Goal: Task Accomplishment & Management: Use online tool/utility

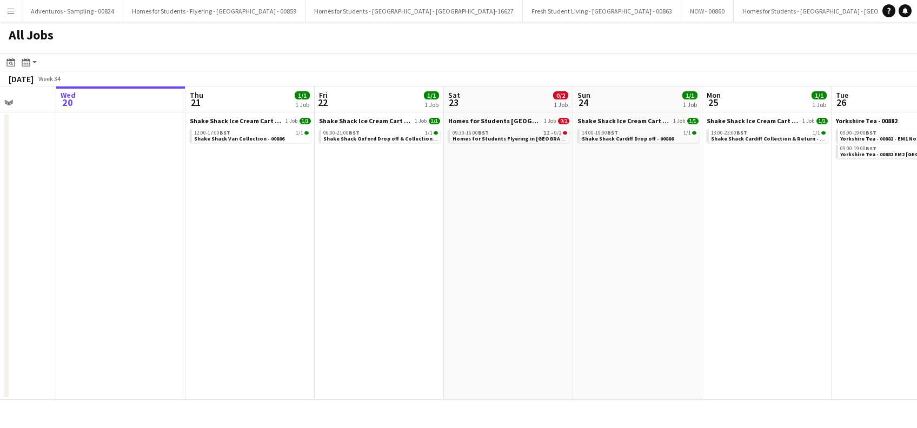
scroll to position [0, 444]
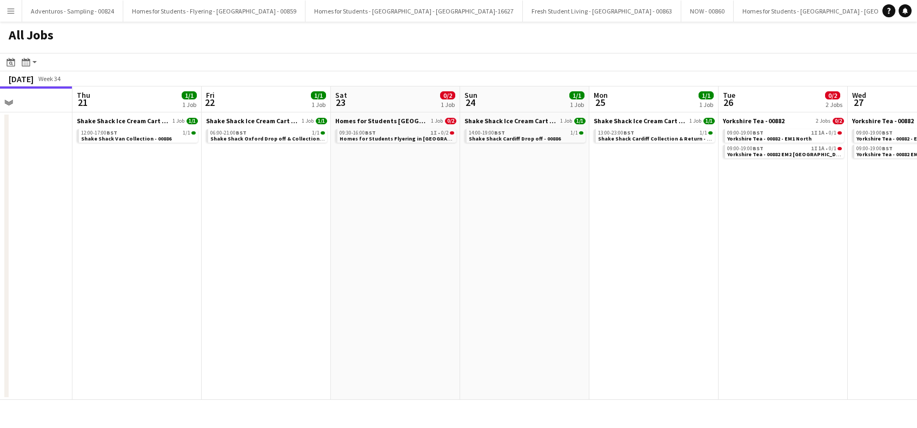
drag, startPoint x: 564, startPoint y: 249, endPoint x: 378, endPoint y: 273, distance: 187.5
click at [378, 273] on app-calendar-viewport "Sun 17 Mon 18 Tue 19 Wed 20 Thu 21 1/1 1 Job Fri 22 1/1 1 Job Sat 23 0/2 1 Job …" at bounding box center [458, 243] width 917 height 314
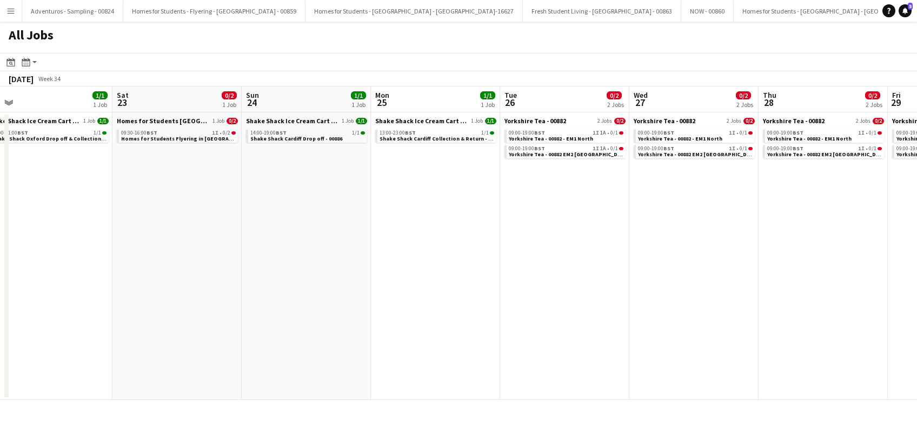
scroll to position [0, 298]
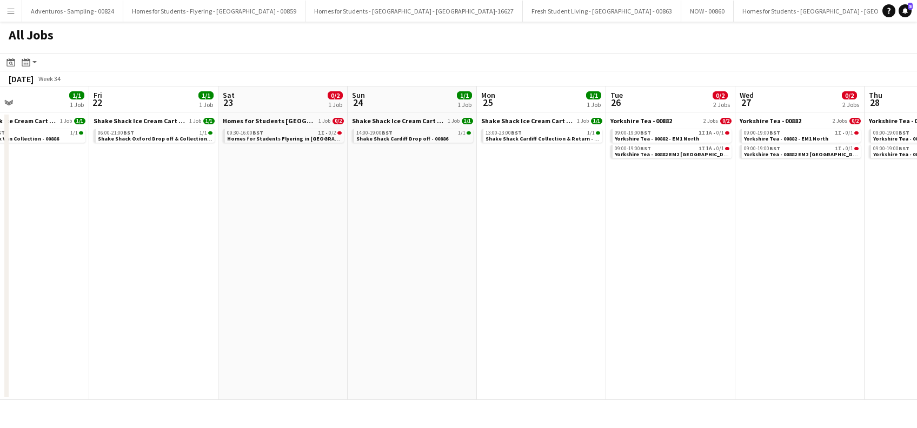
drag, startPoint x: 533, startPoint y: 272, endPoint x: 421, endPoint y: 300, distance: 115.9
click at [421, 300] on app-calendar-viewport "Tue 19 Wed 20 Thu 21 1/1 1 Job Fri 22 1/1 1 Job Sat 23 0/2 1 Job Sun 24 1/1 1 J…" at bounding box center [458, 243] width 917 height 314
click at [277, 141] on span "Homes for Students Flyering in [GEOGRAPHIC_DATA] - 00884" at bounding box center [305, 138] width 156 height 7
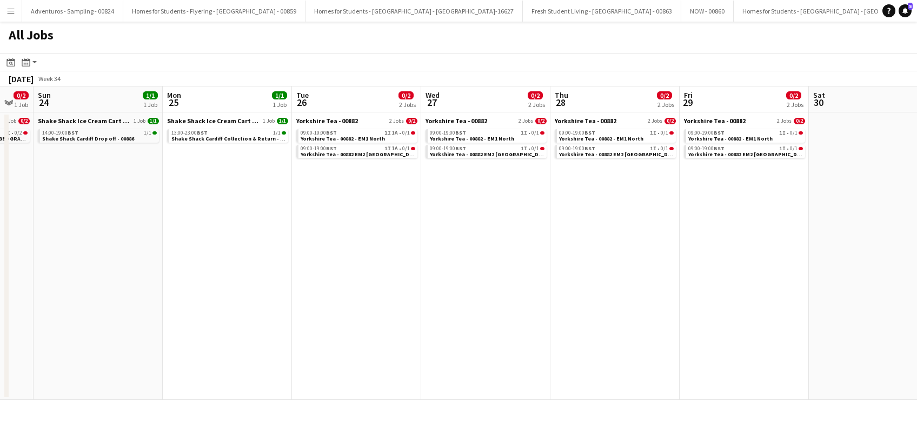
scroll to position [0, 359]
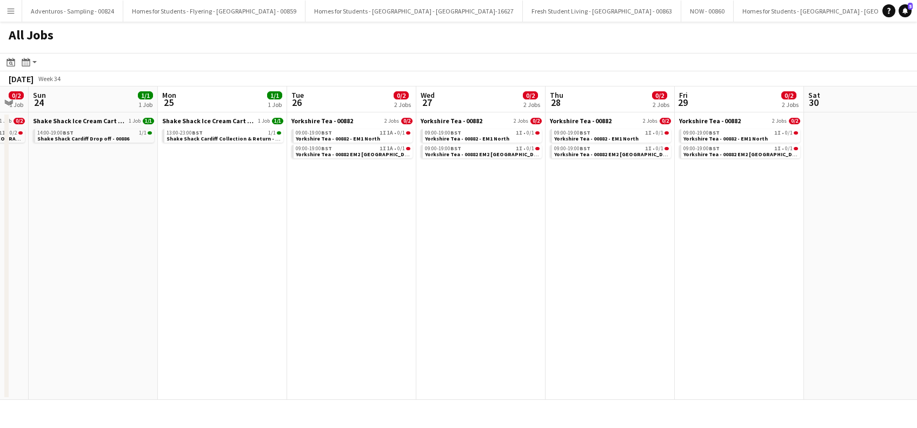
drag, startPoint x: 478, startPoint y: 306, endPoint x: 159, endPoint y: 315, distance: 318.5
click at [159, 315] on app-calendar-viewport "Thu 21 1/1 1 Job Fri 22 1/1 1 Job Sat 23 0/2 1 Job Sun 24 1/1 1 Job Mon 25 1/1 …" at bounding box center [458, 243] width 917 height 314
click at [361, 134] on div "09:00-19:00 BST 1I 1A • 0/1" at bounding box center [353, 132] width 115 height 5
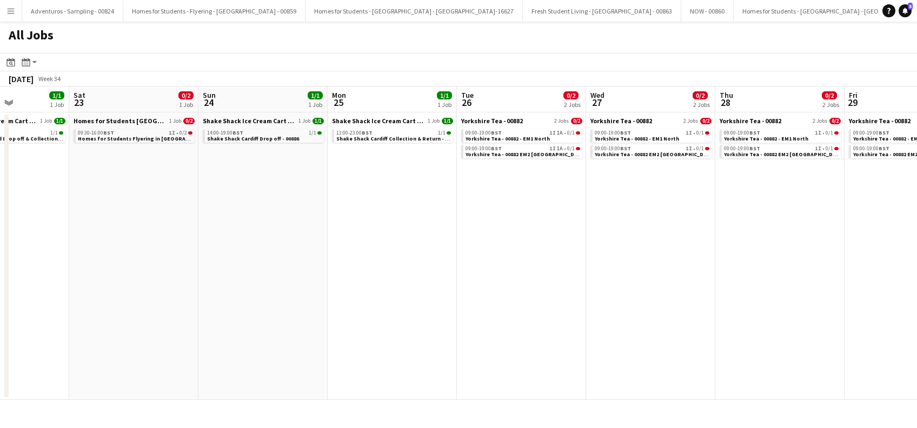
drag, startPoint x: 155, startPoint y: 304, endPoint x: 454, endPoint y: 332, distance: 300.2
click at [454, 332] on app-calendar-viewport "Wed 20 Thu 21 1/1 1 Job Fri 22 1/1 1 Job Sat 23 0/2 1 Job Sun 24 1/1 1 Job Mon …" at bounding box center [458, 243] width 917 height 314
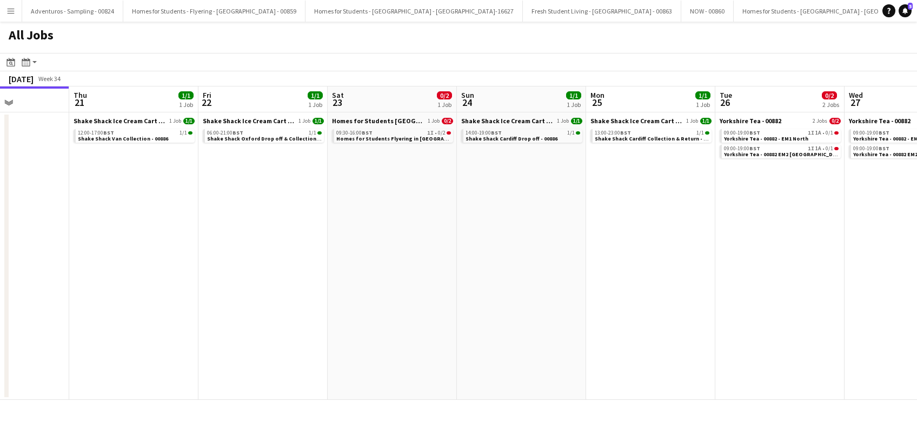
drag, startPoint x: 109, startPoint y: 308, endPoint x: 238, endPoint y: 318, distance: 130.1
click at [238, 318] on app-calendar-viewport "Mon 18 Tue 19 Wed 20 Thu 21 1/1 1 Job Fri 22 1/1 1 Job Sat 23 0/2 1 Job Sun 24 …" at bounding box center [458, 243] width 917 height 314
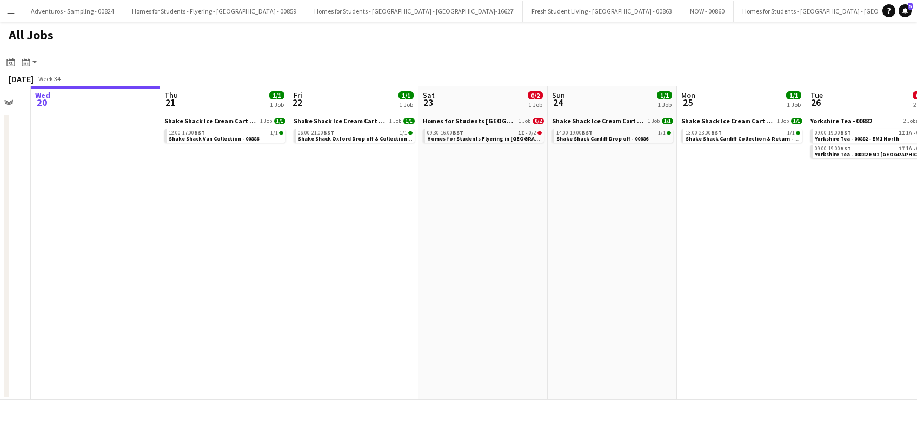
scroll to position [0, 399]
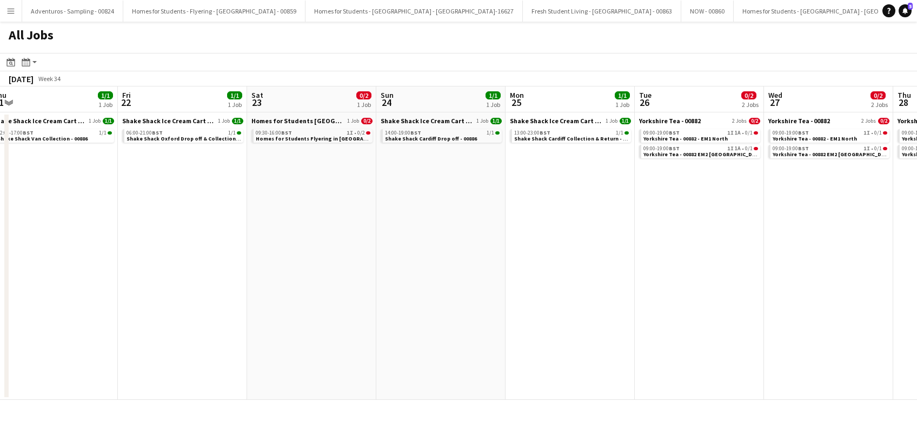
drag, startPoint x: 126, startPoint y: 255, endPoint x: 13, endPoint y: 250, distance: 113.6
click at [0, 267] on html "Menu Boards Boards Boards All jobs Status Workforce Workforce My Workforce Recr…" at bounding box center [458, 214] width 917 height 428
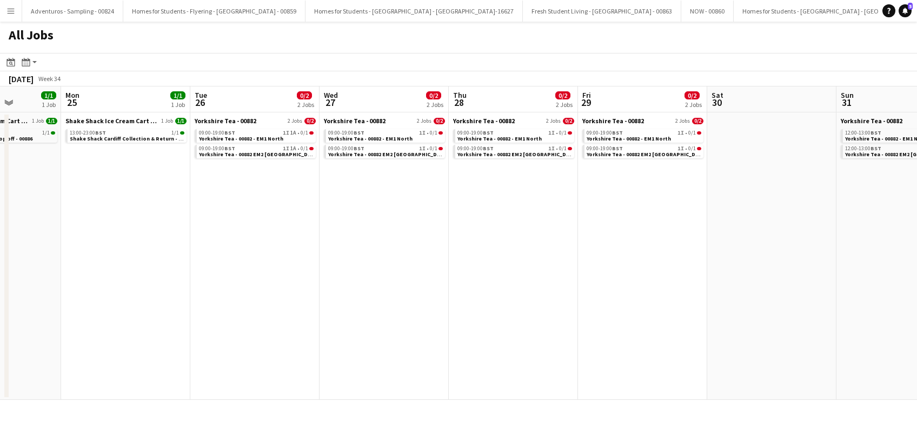
drag, startPoint x: 541, startPoint y: 272, endPoint x: 51, endPoint y: 344, distance: 495.0
click at [51, 344] on app-calendar-viewport "Thu 21 1/1 1 Job Fri 22 1/1 1 Job Sat 23 0/2 1 Job Sun 24 1/1 1 Job Mon 25 1/1 …" at bounding box center [458, 243] width 917 height 314
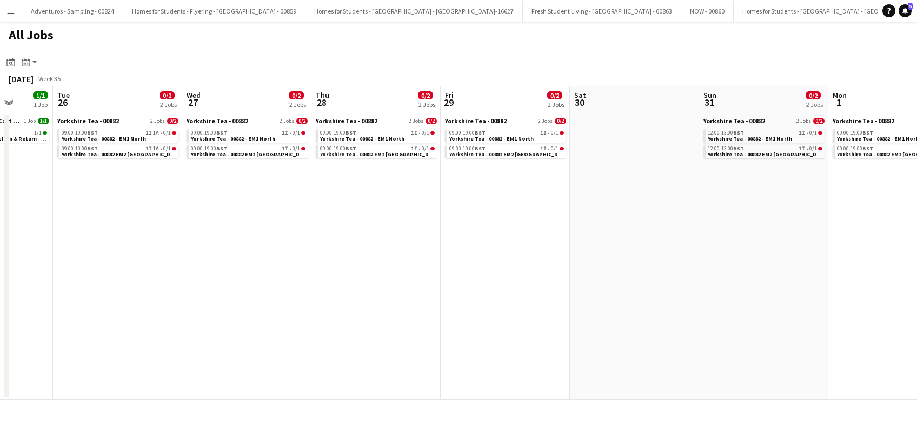
drag, startPoint x: 82, startPoint y: 377, endPoint x: -3, endPoint y: 382, distance: 85.0
click at [0, 382] on html "Menu Boards Boards Boards All jobs Status Workforce Workforce My Workforce Recr…" at bounding box center [458, 214] width 917 height 428
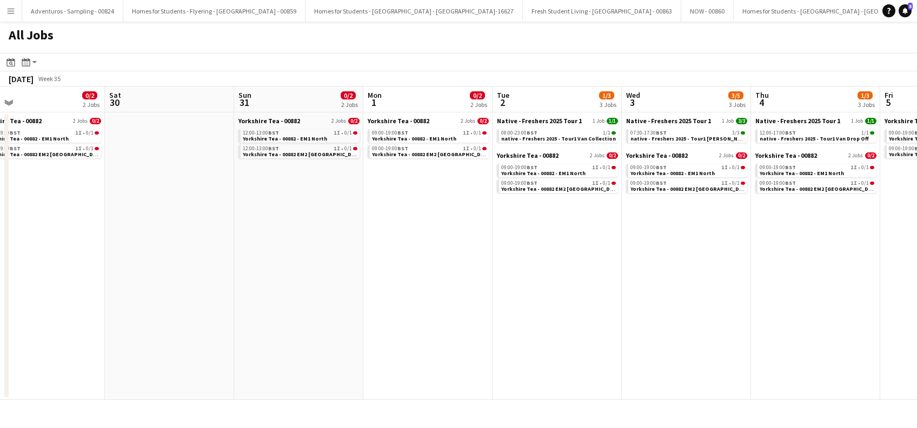
drag, startPoint x: 405, startPoint y: 358, endPoint x: 126, endPoint y: 362, distance: 279.0
click at [66, 388] on app-calendar-viewport "Mon 25 1/1 1 Job Tue 26 0/2 2 Jobs Wed 27 0/2 2 Jobs Thu 28 0/2 2 Jobs Fri 29 0…" at bounding box center [458, 243] width 917 height 314
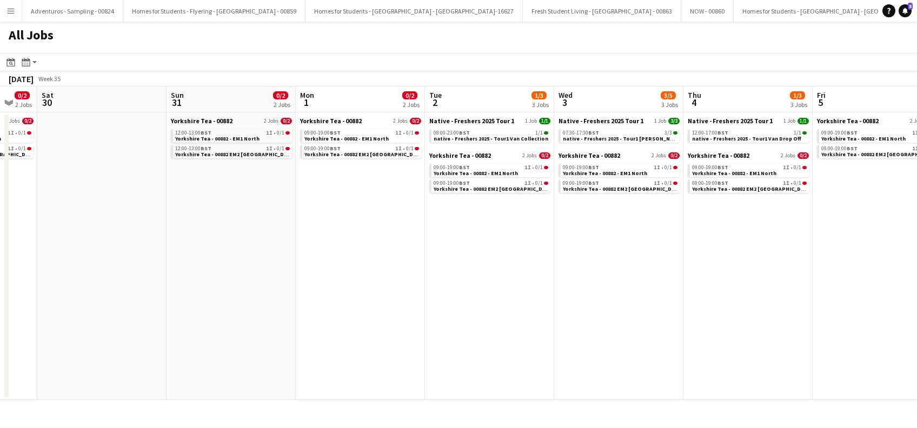
click at [131, 381] on app-all-jobs "All Jobs Date picker AUG 2025 AUG 2025 Monday M Tuesday T Wednesday W Thursday …" at bounding box center [458, 211] width 917 height 378
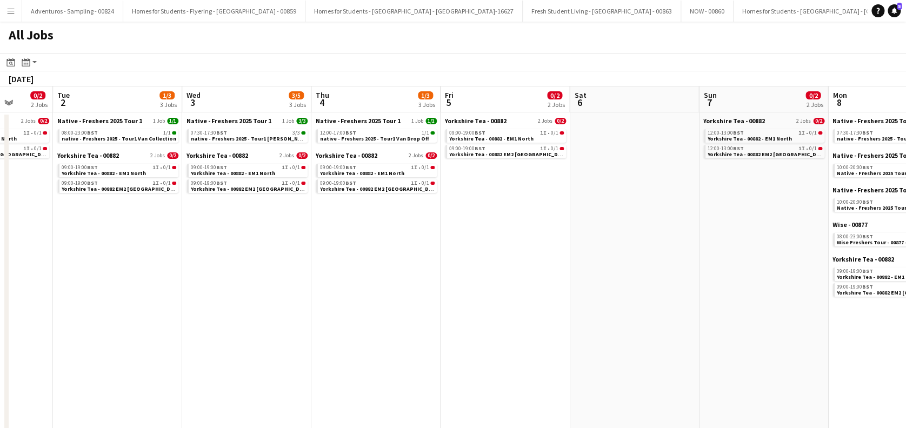
drag, startPoint x: 456, startPoint y: 337, endPoint x: 103, endPoint y: 359, distance: 353.6
click at [96, 369] on app-calendar-viewport "Fri 29 0/2 2 Jobs Sat 30 Sun 31 0/2 2 Jobs Mon 1 0/2 2 Jobs Tue 2 1/3 3 Jobs We…" at bounding box center [453, 395] width 906 height 618
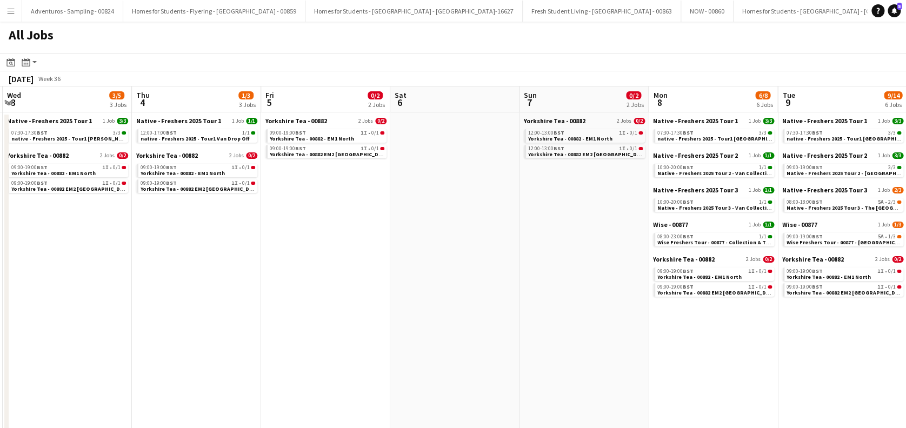
click at [219, 356] on app-all-jobs "All Jobs Date picker AUG 2025 AUG 2025 Monday M Tuesday T Wednesday W Thursday …" at bounding box center [453, 363] width 906 height 683
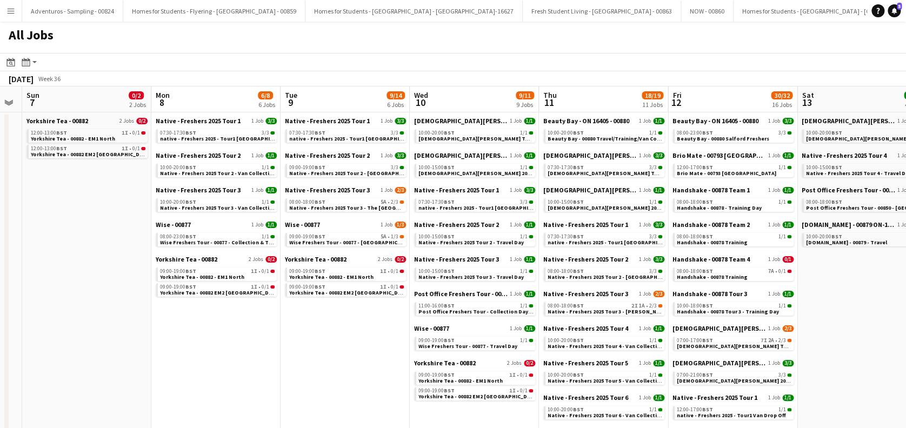
drag, startPoint x: 417, startPoint y: 329, endPoint x: 284, endPoint y: 320, distance: 133.8
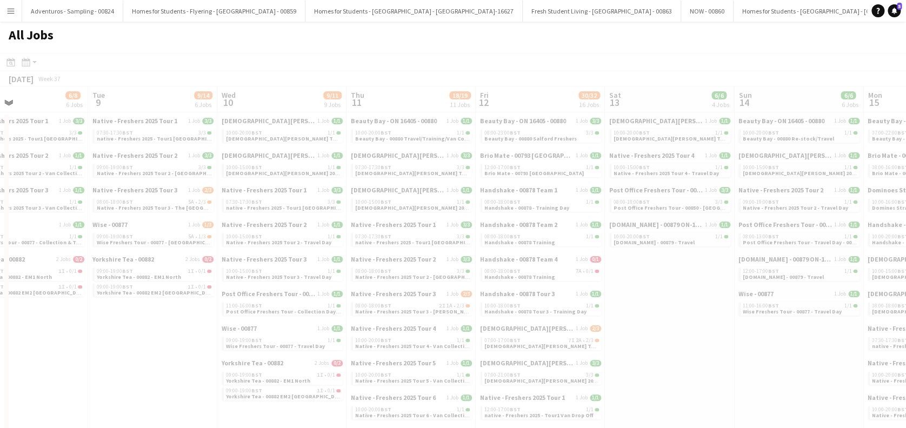
drag, startPoint x: 454, startPoint y: 319, endPoint x: 235, endPoint y: 329, distance: 219.1
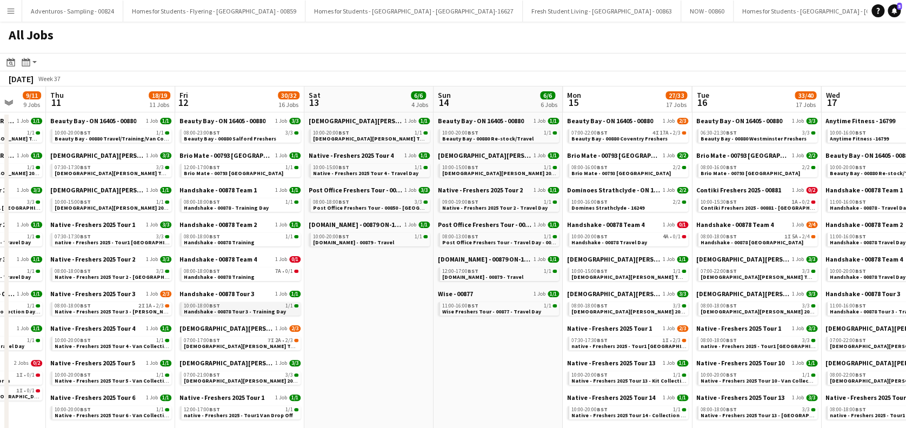
drag, startPoint x: 409, startPoint y: 319, endPoint x: 297, endPoint y: 310, distance: 112.2
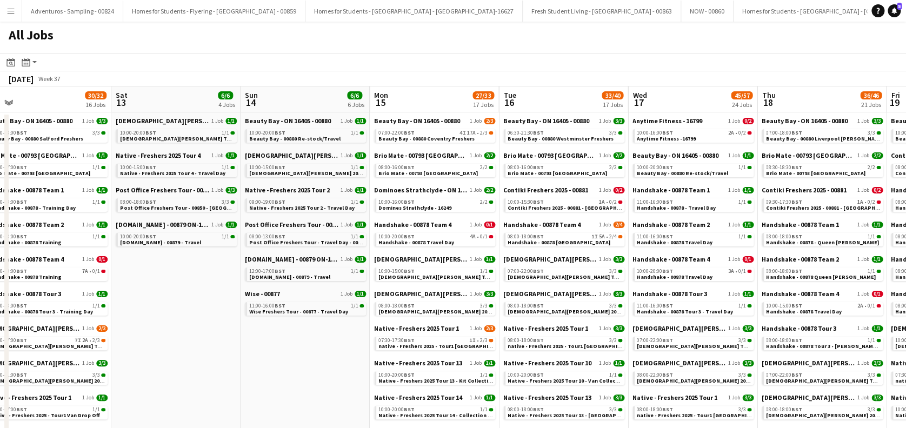
drag, startPoint x: 263, startPoint y: 324, endPoint x: 203, endPoint y: 323, distance: 60.0
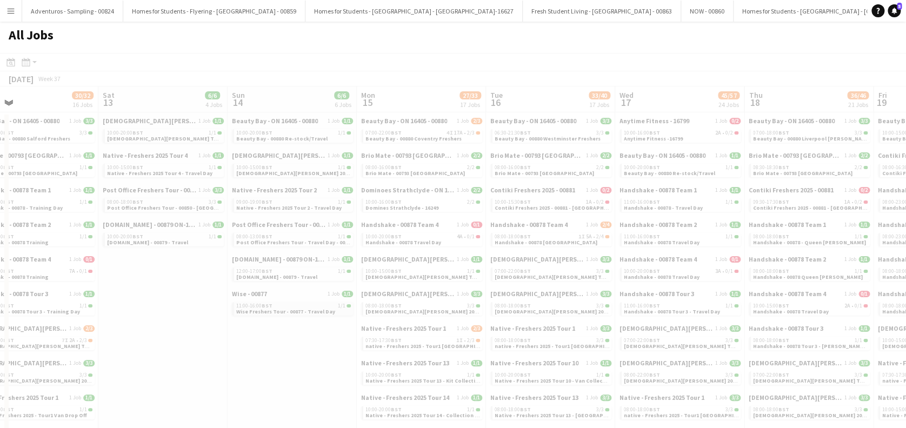
drag, startPoint x: 467, startPoint y: 301, endPoint x: 242, endPoint y: 305, distance: 224.4
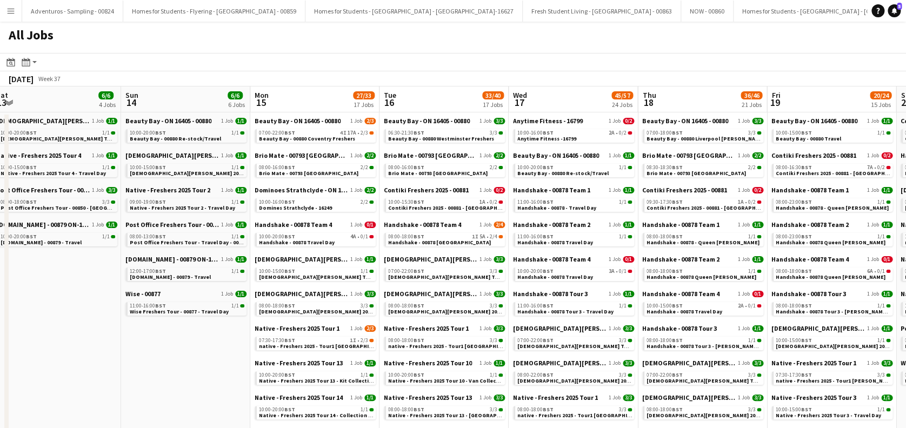
scroll to position [0, 480]
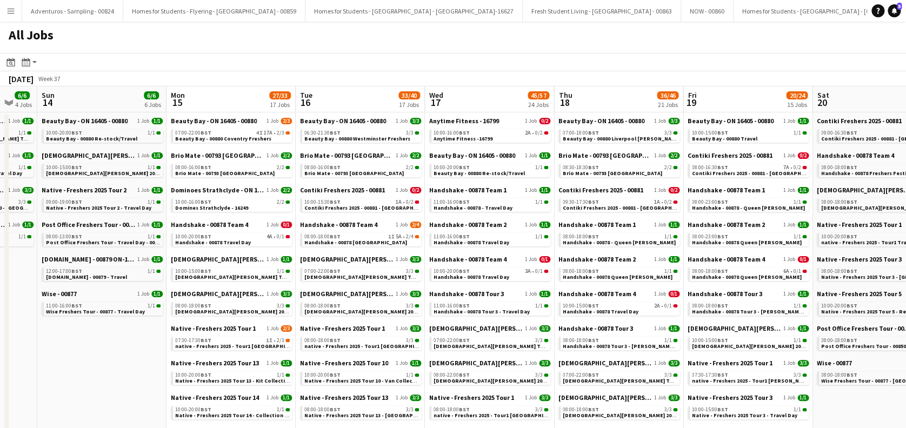
drag, startPoint x: 344, startPoint y: 295, endPoint x: 278, endPoint y: 286, distance: 66.6
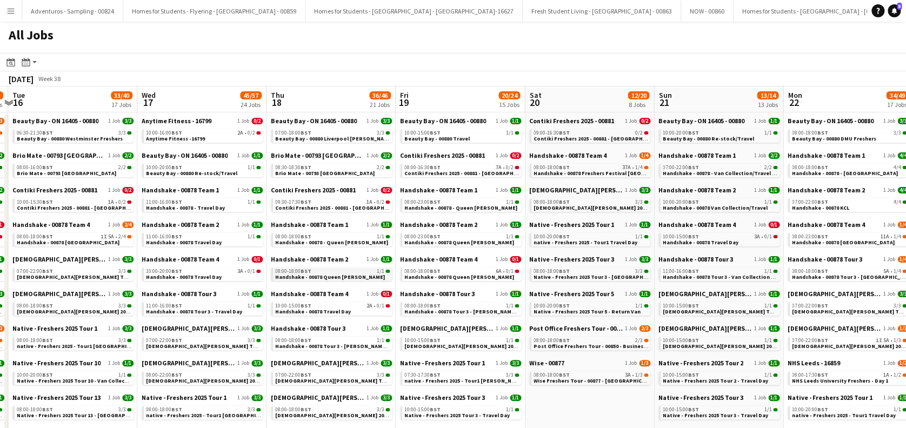
drag, startPoint x: 342, startPoint y: 288, endPoint x: 365, endPoint y: 272, distance: 27.7
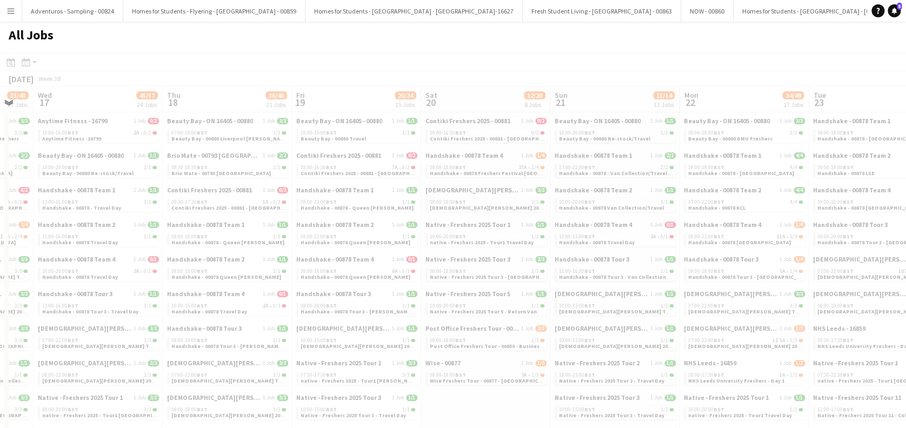
drag, startPoint x: 375, startPoint y: 288, endPoint x: 232, endPoint y: 298, distance: 143.1
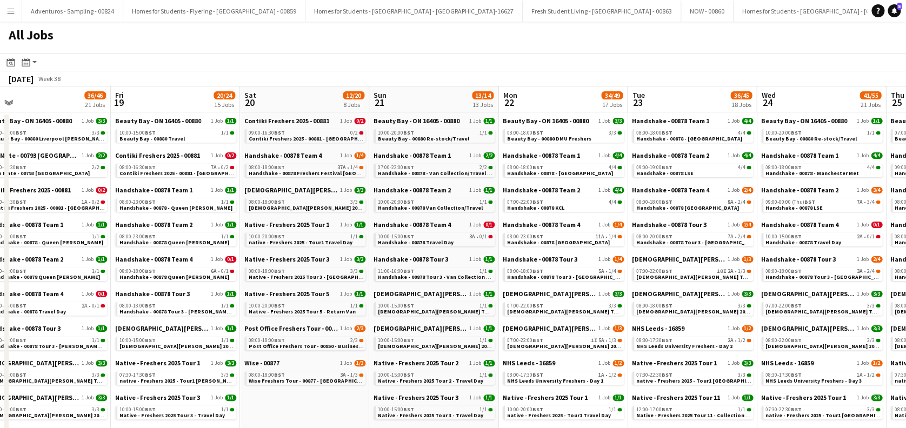
drag, startPoint x: 377, startPoint y: 282, endPoint x: 261, endPoint y: 286, distance: 116.3
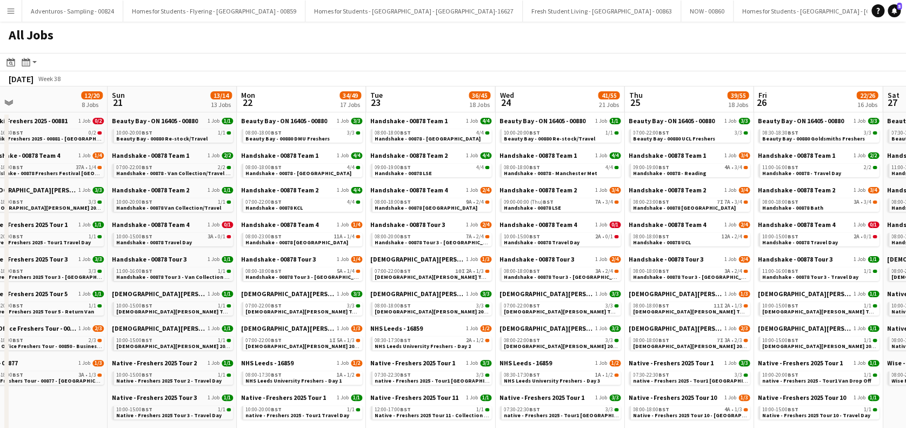
scroll to position [0, 478]
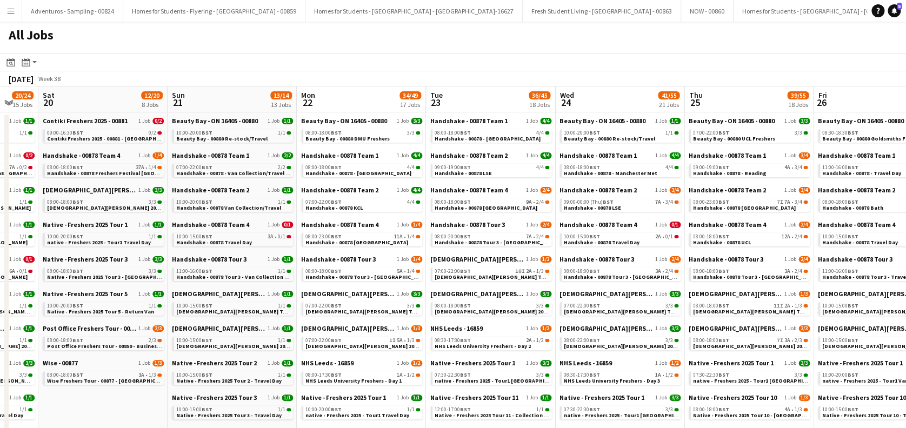
drag, startPoint x: 381, startPoint y: 276, endPoint x: 282, endPoint y: 277, distance: 98.4
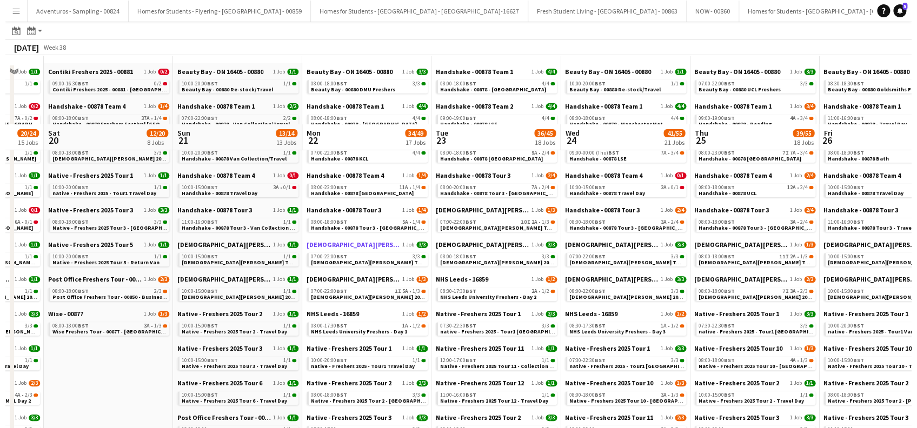
scroll to position [0, 0]
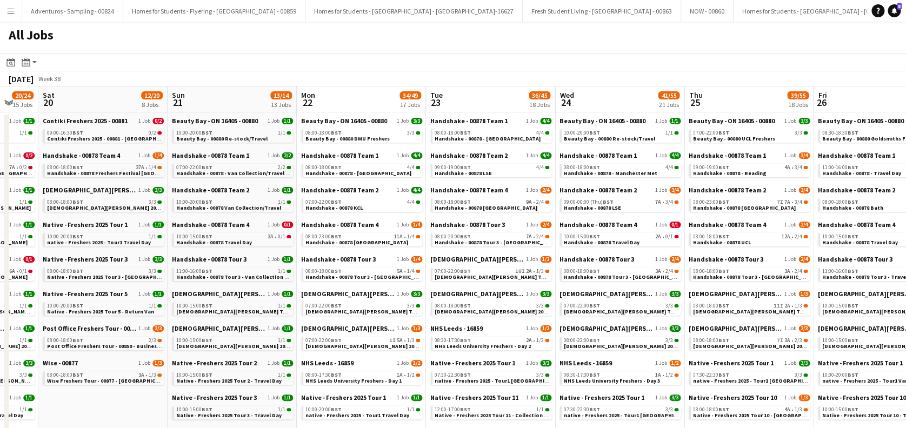
click at [8, 9] on app-icon "Menu" at bounding box center [10, 10] width 9 height 9
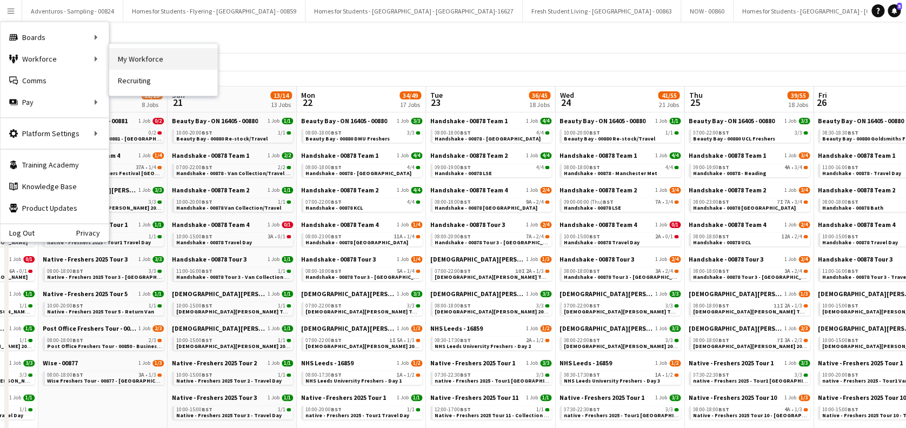
click at [137, 56] on link "My Workforce" at bounding box center [163, 59] width 108 height 22
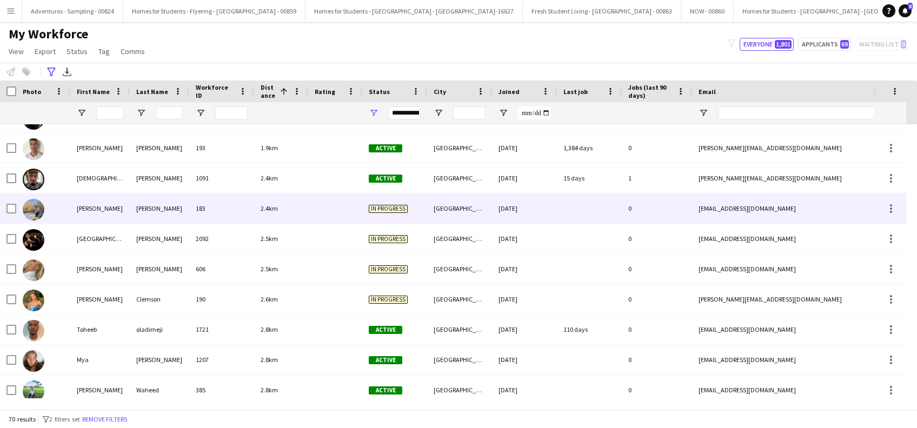
scroll to position [288, 0]
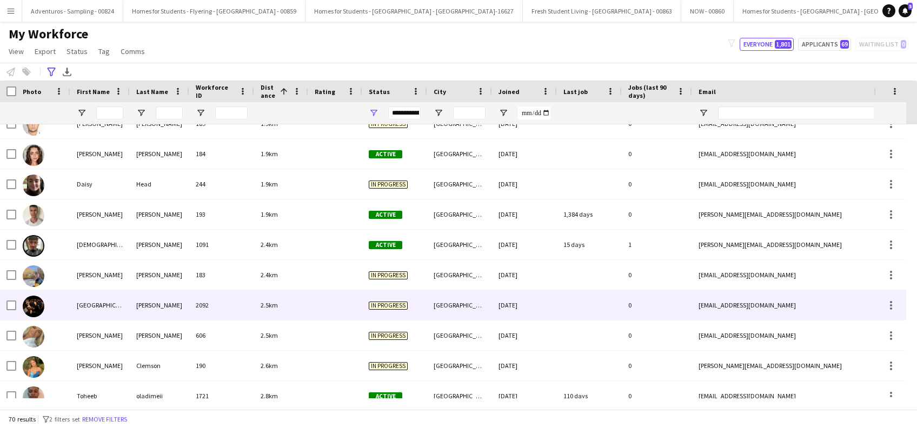
click at [84, 311] on div "India" at bounding box center [99, 305] width 59 height 30
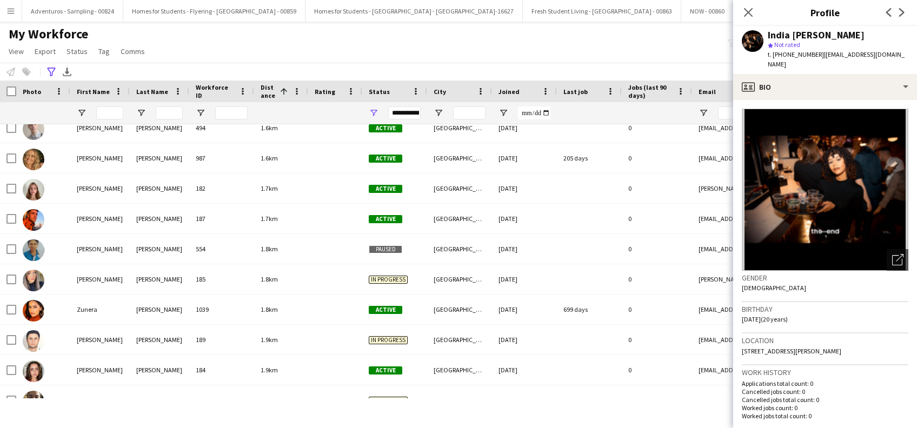
scroll to position [0, 0]
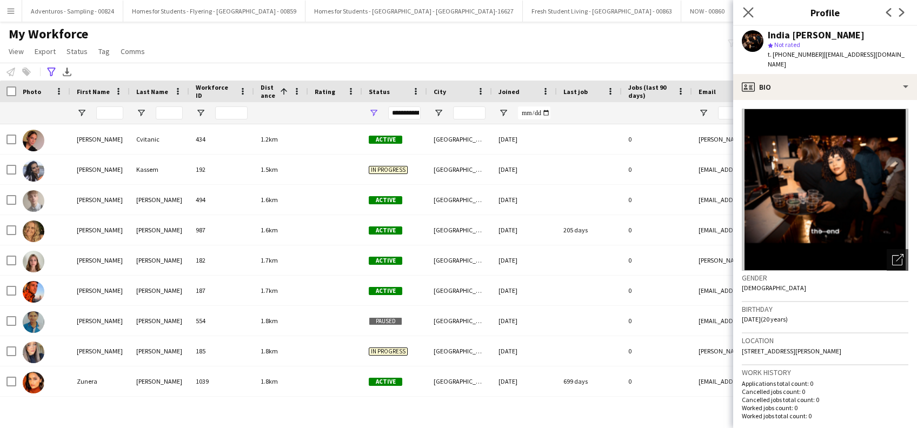
click at [748, 6] on app-icon "Close pop-in" at bounding box center [749, 13] width 16 height 16
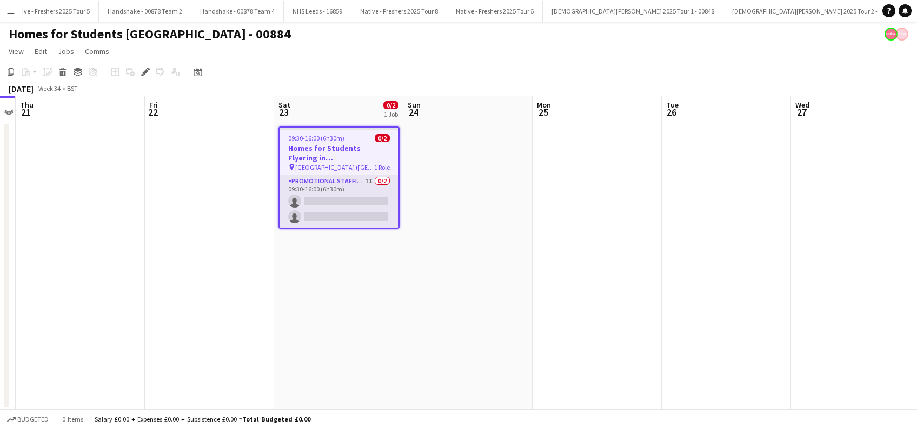
click at [346, 214] on app-card-role "Promotional Staffing (Brand Ambassadors) 1I 0/2 09:30-16:00 (6h30m) single-neut…" at bounding box center [338, 201] width 119 height 52
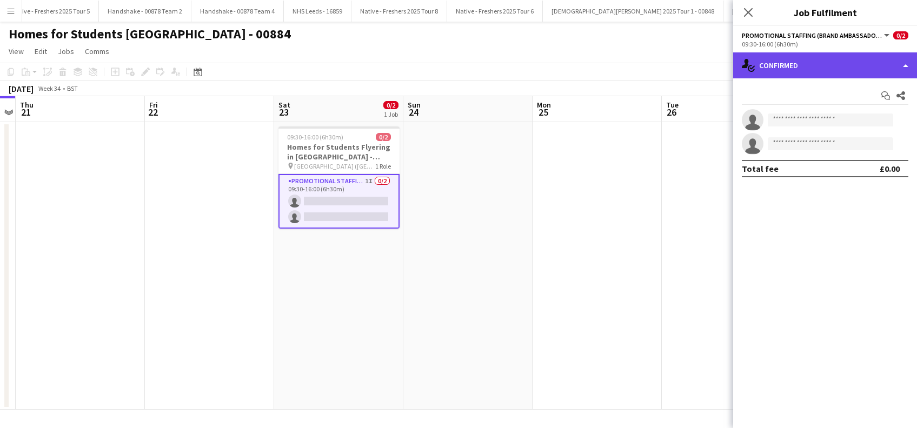
click at [816, 68] on div "single-neutral-actions-check-2 Confirmed" at bounding box center [825, 65] width 184 height 26
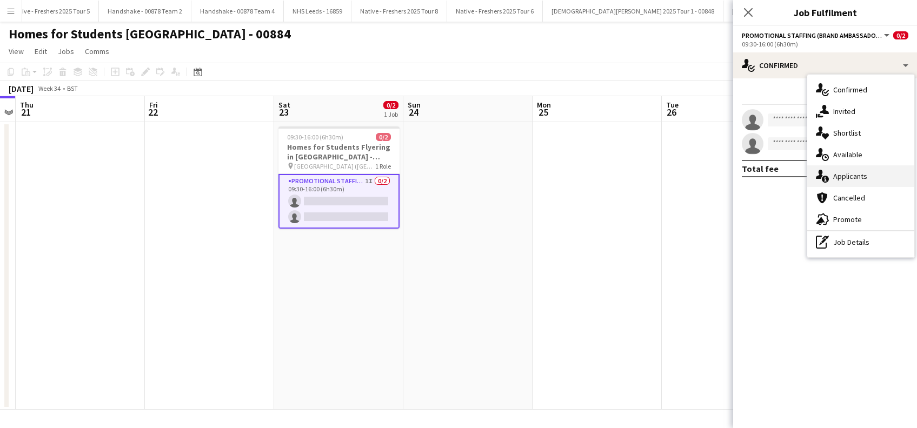
click at [838, 177] on div "single-neutral-actions-information Applicants" at bounding box center [860, 176] width 107 height 22
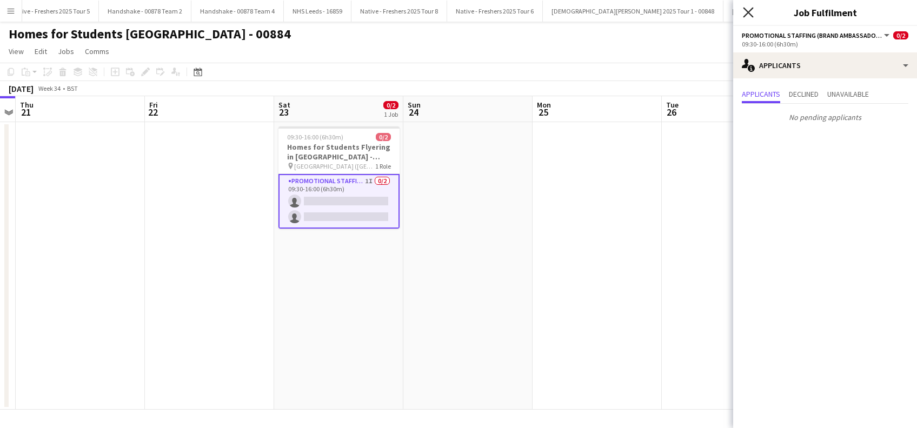
click at [752, 14] on icon "Close pop-in" at bounding box center [748, 12] width 10 height 10
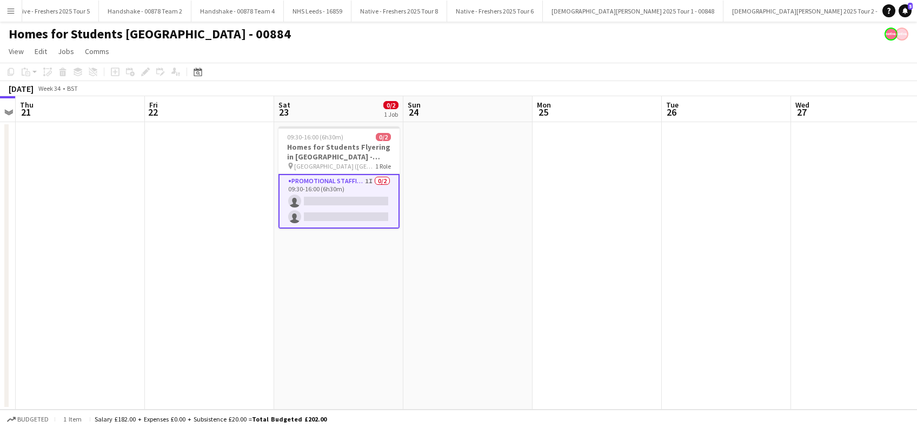
click at [382, 249] on app-date-cell "09:30-16:00 (6h30m) 0/2 Homes for Students Flyering in [GEOGRAPHIC_DATA] - 0088…" at bounding box center [338, 266] width 129 height 288
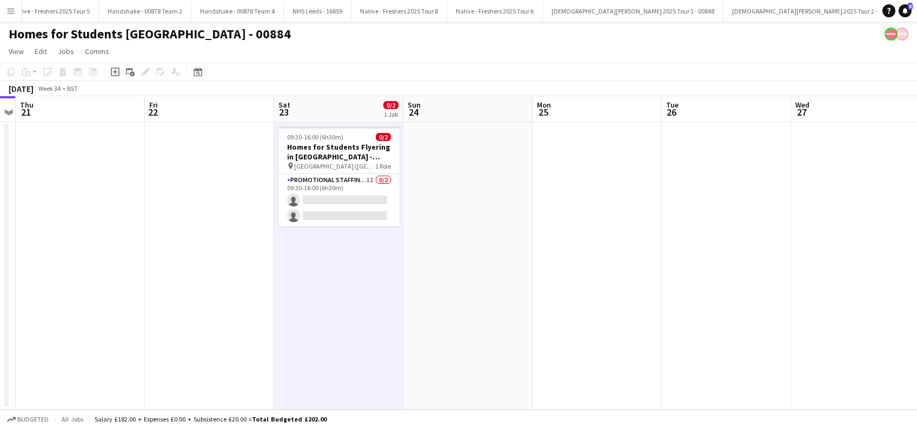
click at [351, 290] on app-date-cell "09:30-16:00 (6h30m) 0/2 Homes for Students Flyering in [GEOGRAPHIC_DATA] - 0088…" at bounding box center [338, 266] width 129 height 288
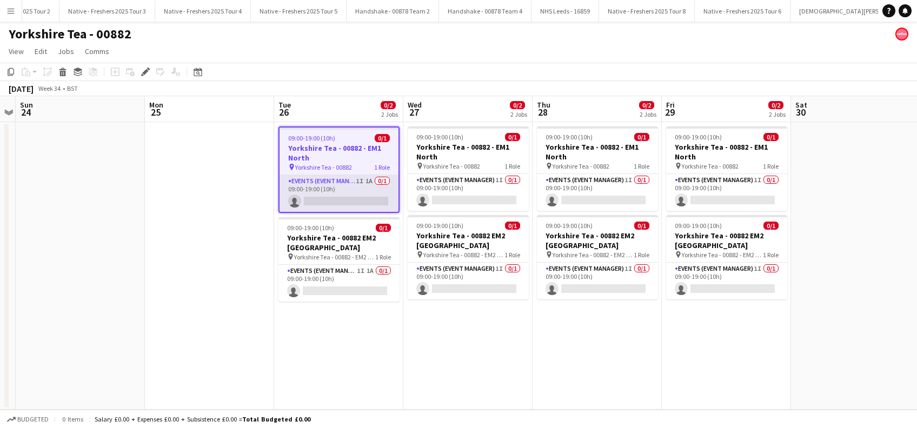
click at [332, 202] on app-card-role "Events (Event Manager) 1I 1A 0/1 09:00-19:00 (10h) single-neutral-actions" at bounding box center [338, 193] width 119 height 37
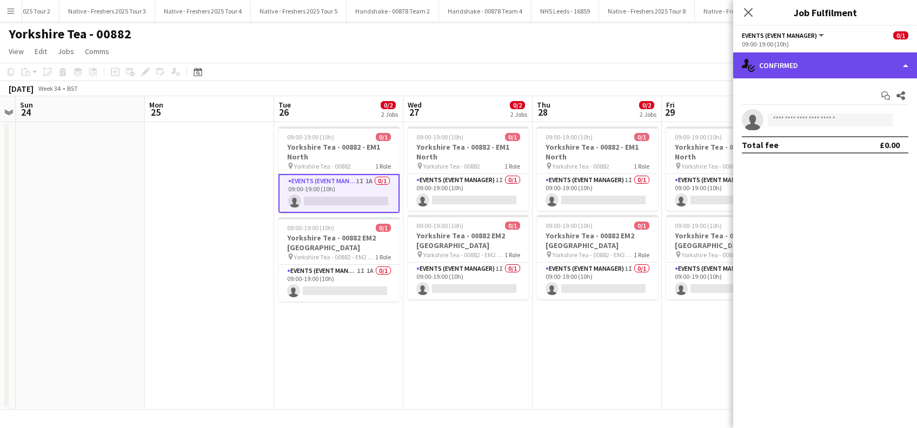
click at [859, 62] on div "single-neutral-actions-check-2 Confirmed" at bounding box center [825, 65] width 184 height 26
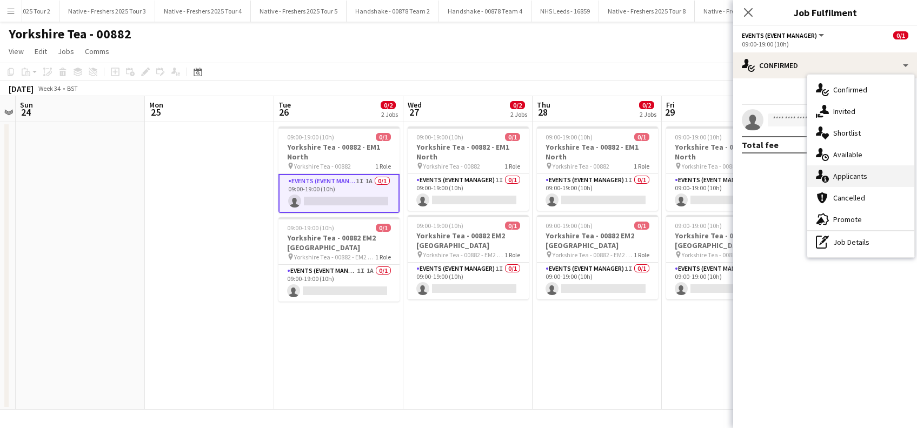
click at [848, 171] on div "single-neutral-actions-information Applicants" at bounding box center [860, 176] width 107 height 22
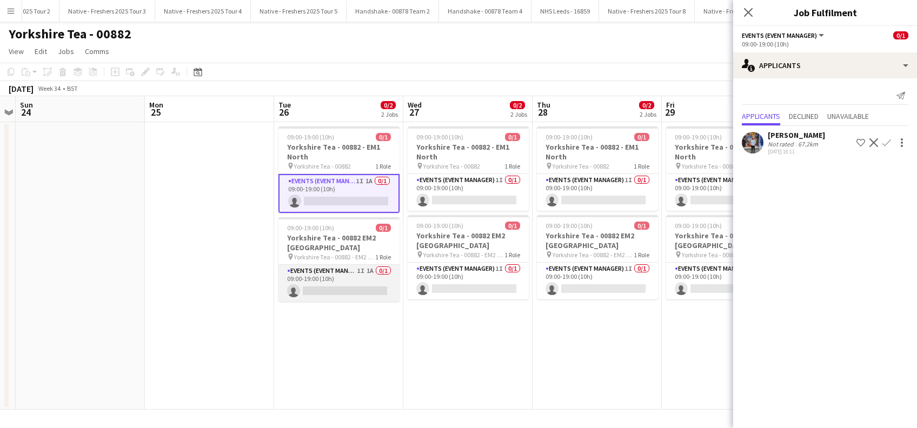
click at [333, 290] on app-card-role "Events (Event Manager) 1I 1A 0/1 09:00-19:00 (10h) single-neutral-actions" at bounding box center [338, 283] width 121 height 37
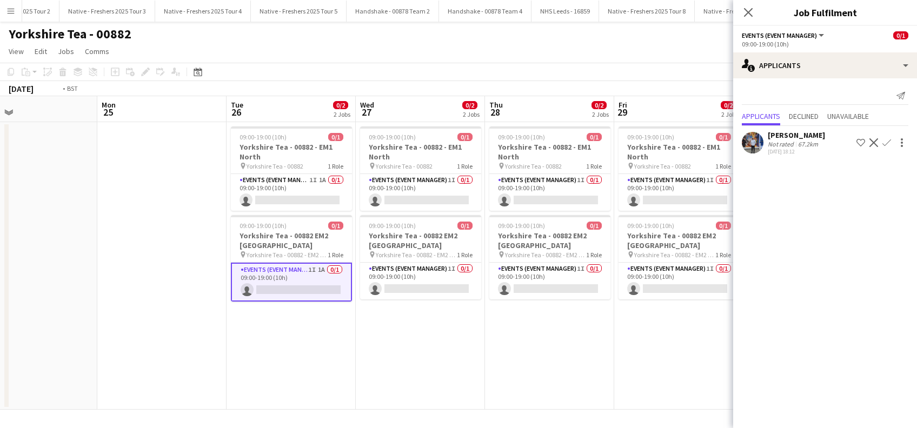
scroll to position [0, 316]
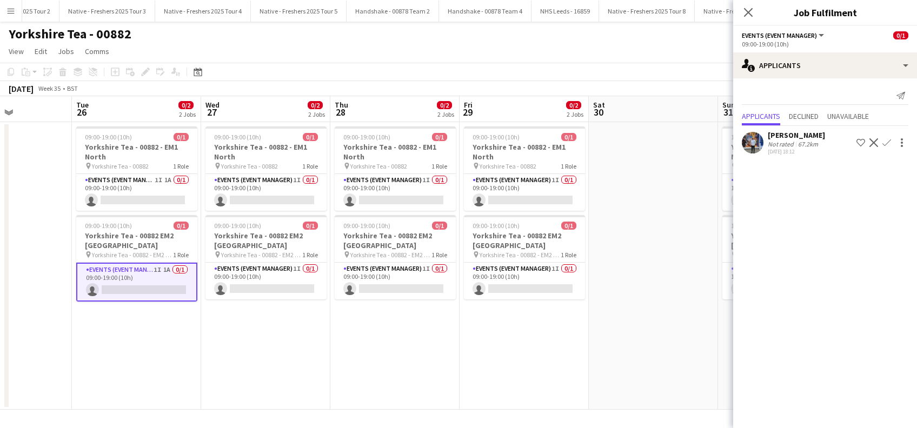
drag, startPoint x: 349, startPoint y: 348, endPoint x: 146, endPoint y: 346, distance: 202.2
click at [146, 346] on app-calendar-viewport "Sat 23 Sun 24 Mon 25 Tue 26 0/2 2 Jobs Wed 27 0/2 2 Jobs Thu 28 0/2 2 Jobs Fri …" at bounding box center [458, 253] width 917 height 314
click at [272, 191] on app-card-role "Events (Event Manager) 1I 0/1 09:00-19:00 (10h) single-neutral-actions" at bounding box center [265, 192] width 121 height 37
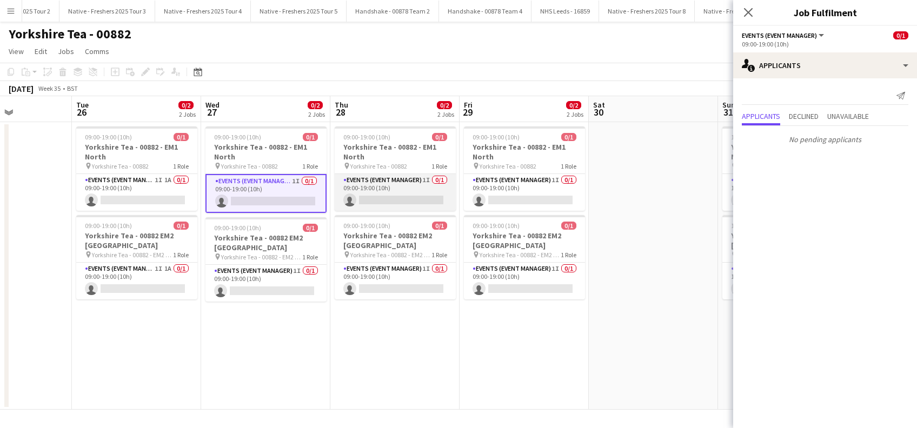
click at [398, 191] on app-card-role "Events (Event Manager) 1I 0/1 09:00-19:00 (10h) single-neutral-actions" at bounding box center [395, 192] width 121 height 37
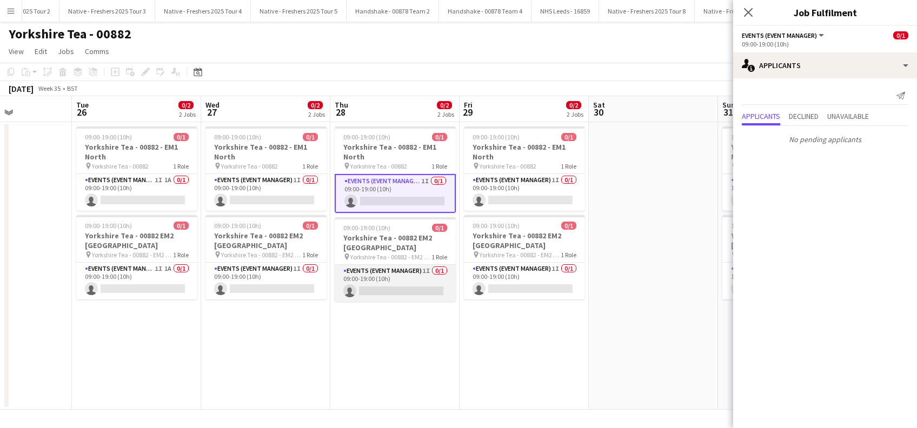
click at [375, 284] on app-card-role "Events (Event Manager) 1I 0/1 09:00-19:00 (10h) single-neutral-actions" at bounding box center [395, 283] width 121 height 37
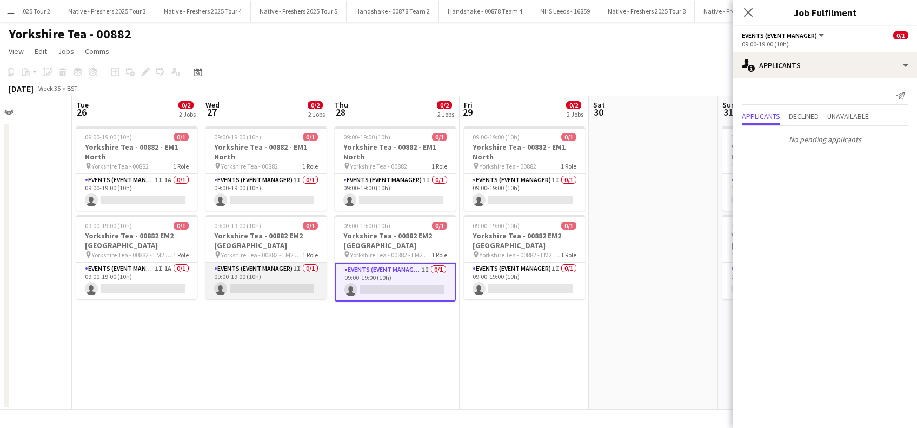
click at [266, 287] on app-card-role "Events (Event Manager) 1I 0/1 09:00-19:00 (10h) single-neutral-actions" at bounding box center [265, 281] width 121 height 37
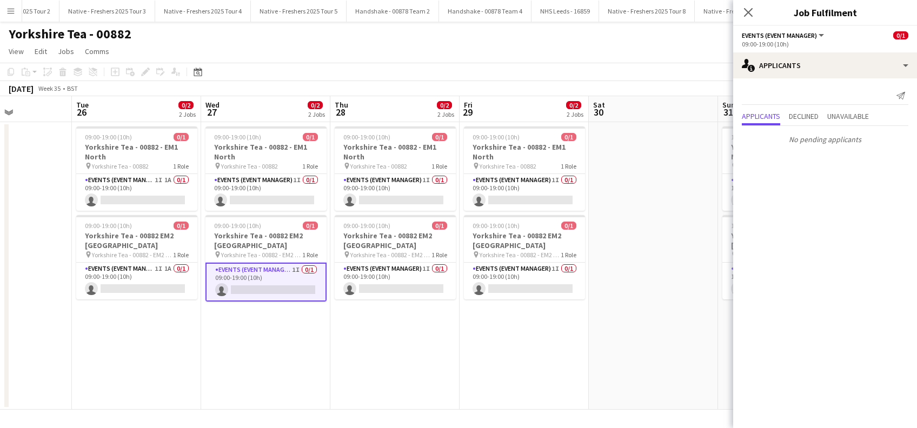
click at [255, 343] on app-date-cell "09:00-19:00 (10h) 0/1 Yorkshire Tea - 00882 - EM1 North pin Yorkshire Tea - 008…" at bounding box center [265, 266] width 129 height 288
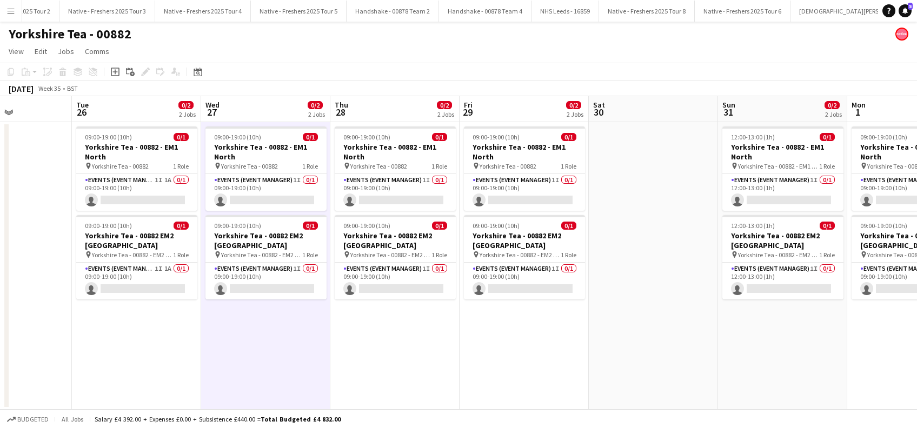
click at [461, 376] on app-date-cell "09:00-19:00 (10h) 0/1 Yorkshire Tea - 00882 - EM1 North pin Yorkshire Tea - 008…" at bounding box center [523, 266] width 129 height 288
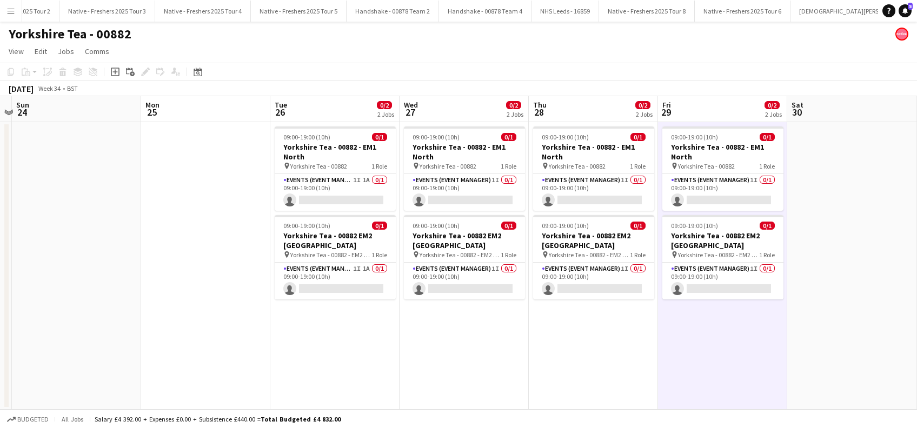
scroll to position [0, 246]
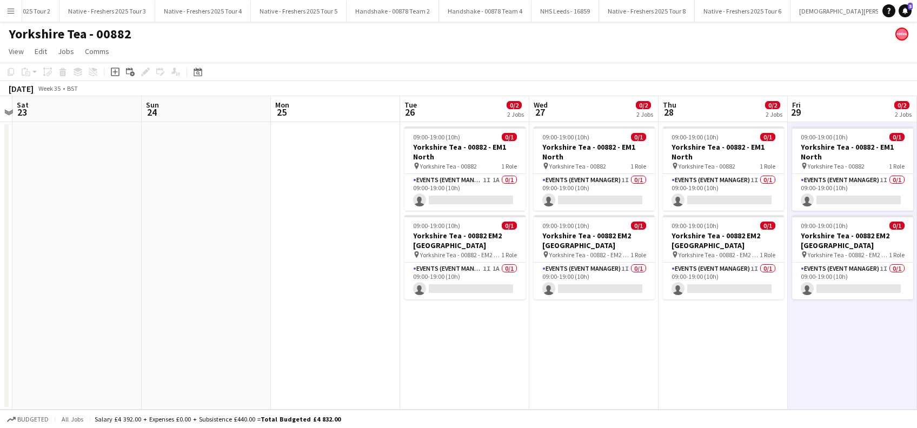
drag, startPoint x: 219, startPoint y: 323, endPoint x: 548, endPoint y: 397, distance: 336.3
click at [548, 397] on app-calendar-viewport "Thu 21 Fri 22 Sat 23 Sun 24 Mon 25 Tue 26 0/2 2 Jobs Wed 27 0/2 2 Jobs Thu 28 0…" at bounding box center [458, 253] width 917 height 314
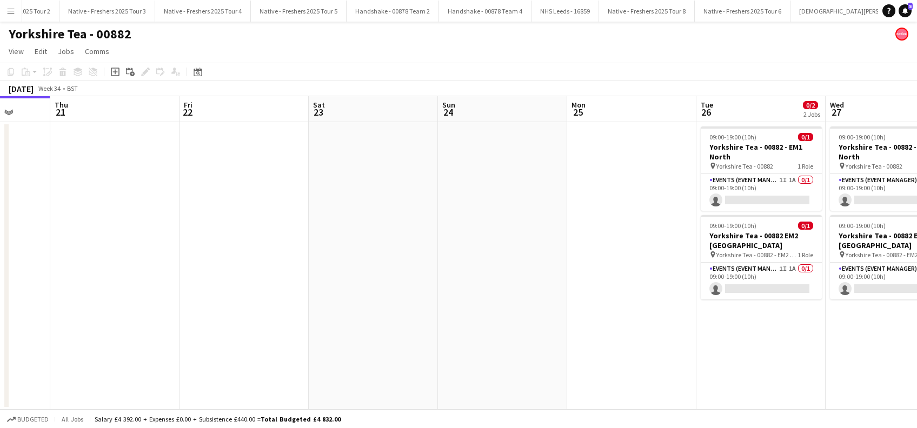
drag, startPoint x: 183, startPoint y: 363, endPoint x: 479, endPoint y: 385, distance: 296.5
click at [479, 385] on app-calendar-viewport "Mon 18 Tue 19 Wed 20 Thu 21 Fri 22 Sat 23 Sun 24 Mon 25 Tue 26 0/2 2 Jobs Wed 2…" at bounding box center [458, 253] width 917 height 314
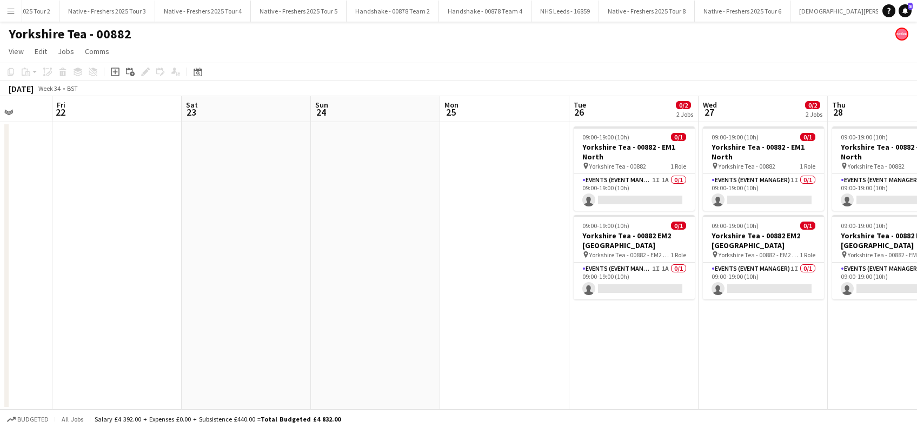
drag, startPoint x: 145, startPoint y: 311, endPoint x: 39, endPoint y: 329, distance: 107.0
click at [18, 345] on app-calendar-viewport "Tue 19 Wed 20 Thu 21 Fri 22 Sat 23 Sun 24 Mon 25 Tue 26 0/2 2 Jobs Wed 27 0/2 2…" at bounding box center [458, 253] width 917 height 314
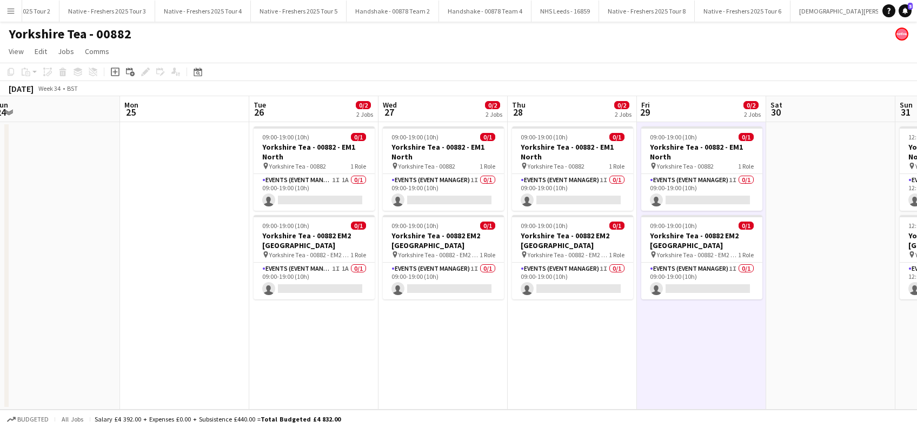
scroll to position [0, 483]
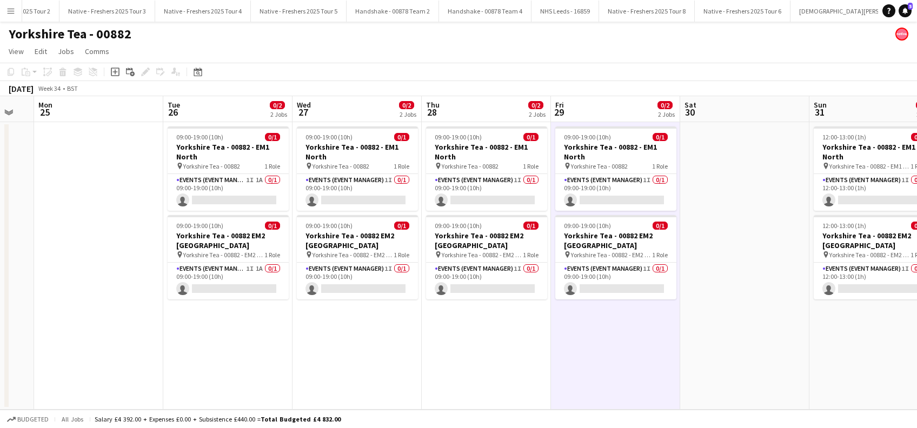
drag, startPoint x: 545, startPoint y: 370, endPoint x: 138, endPoint y: 357, distance: 406.7
click at [139, 358] on app-calendar-viewport "Thu 21 Fri 22 Sat 23 Sun 24 Mon 25 Tue 26 0/2 2 Jobs Wed 27 0/2 2 Jobs Thu 28 0…" at bounding box center [458, 253] width 917 height 314
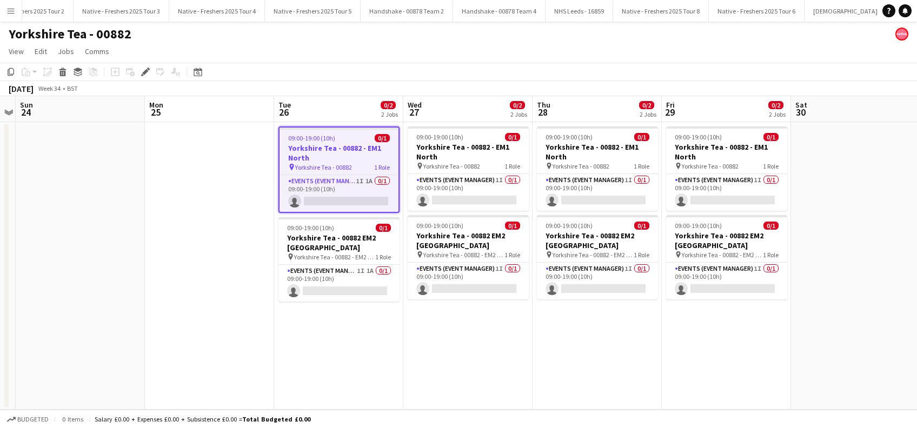
scroll to position [0, 3142]
